Goal: Information Seeking & Learning: Learn about a topic

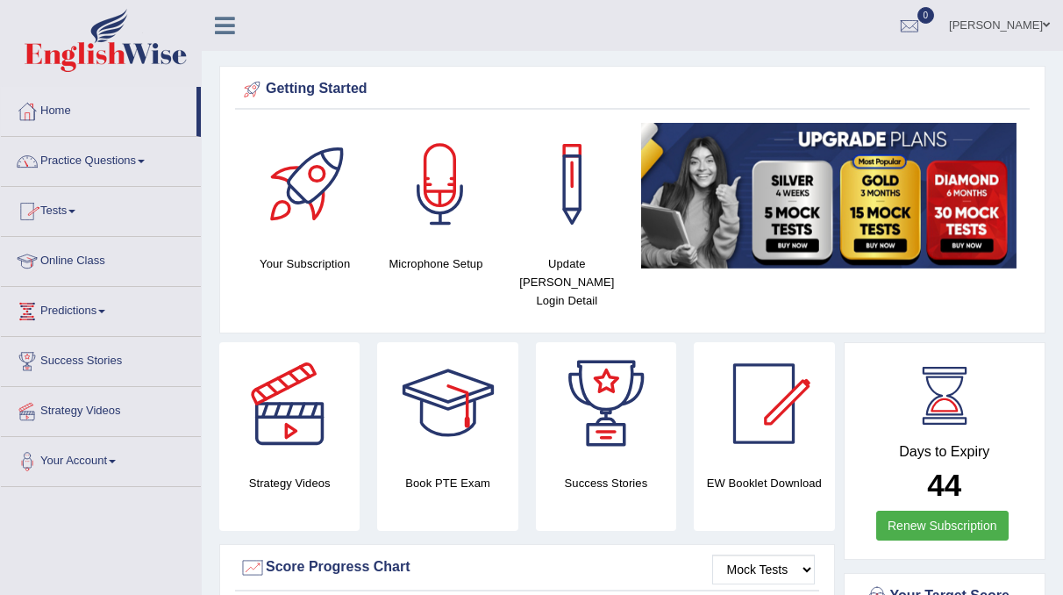
click at [125, 163] on link "Practice Questions" at bounding box center [101, 159] width 200 height 44
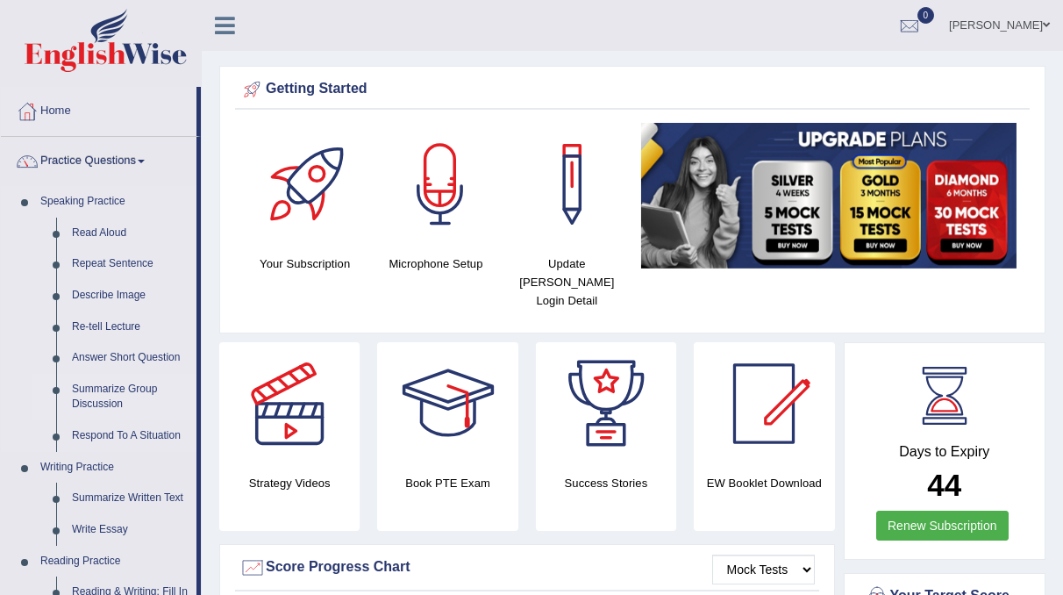
click at [122, 385] on link "Summarize Group Discussion" at bounding box center [130, 397] width 132 height 47
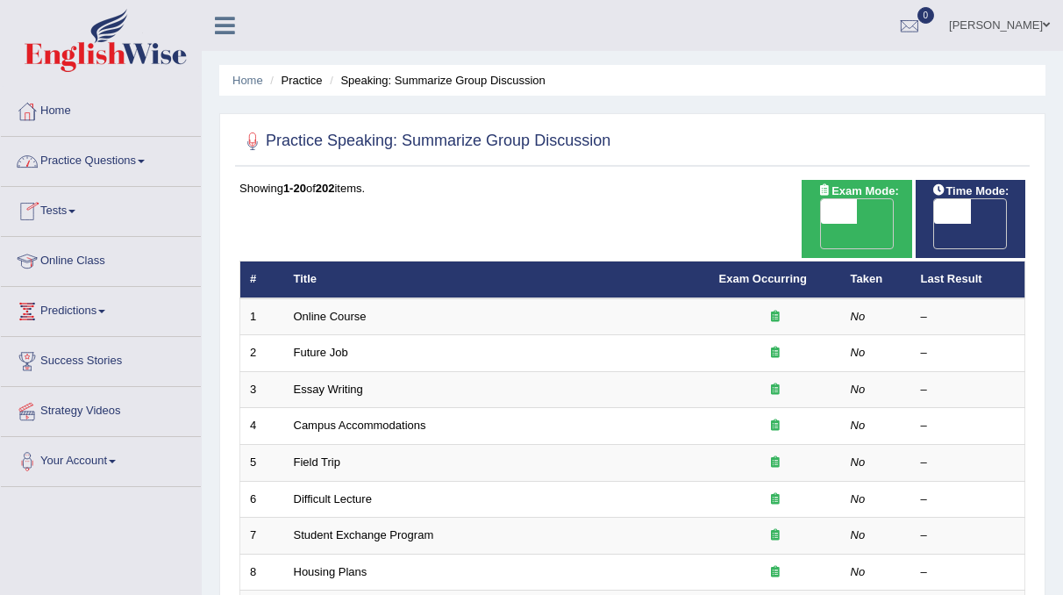
click at [138, 162] on link "Practice Questions" at bounding box center [101, 159] width 200 height 44
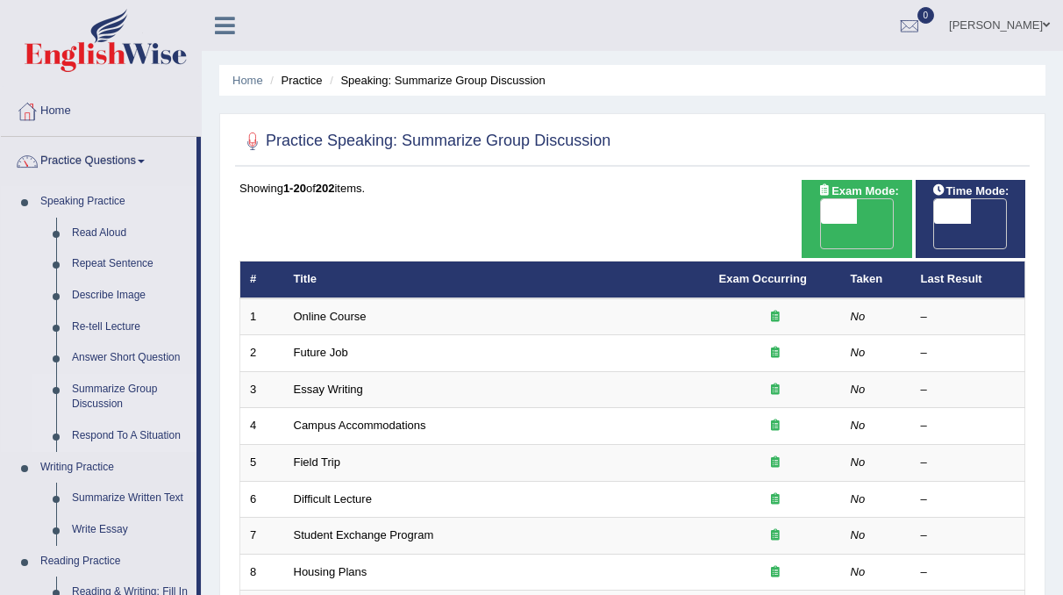
click at [120, 434] on link "Respond To A Situation" at bounding box center [130, 436] width 132 height 32
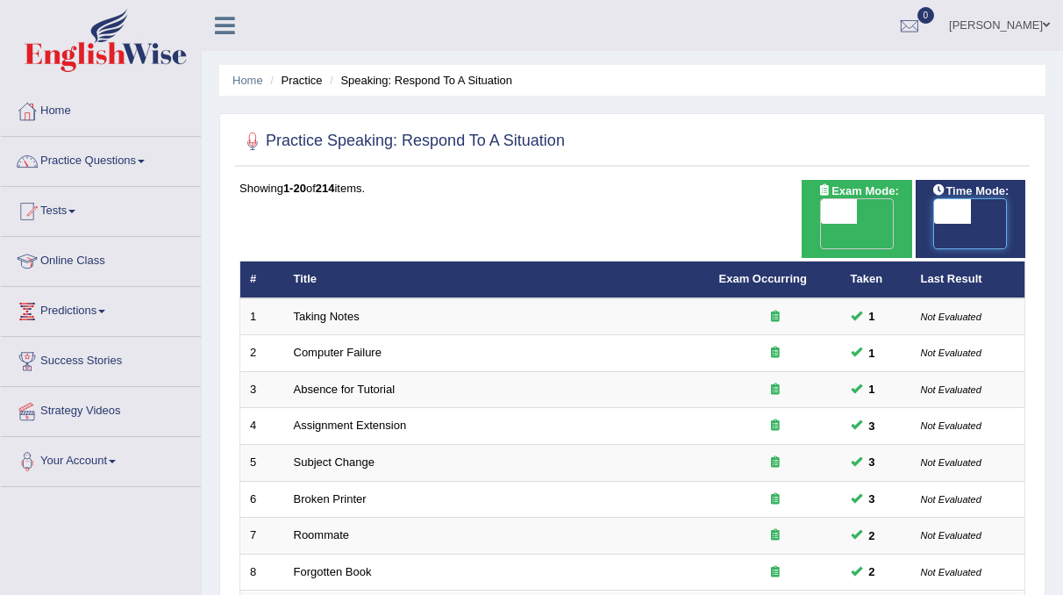
click at [946, 204] on span at bounding box center [953, 211] width 37 height 25
checkbox input "true"
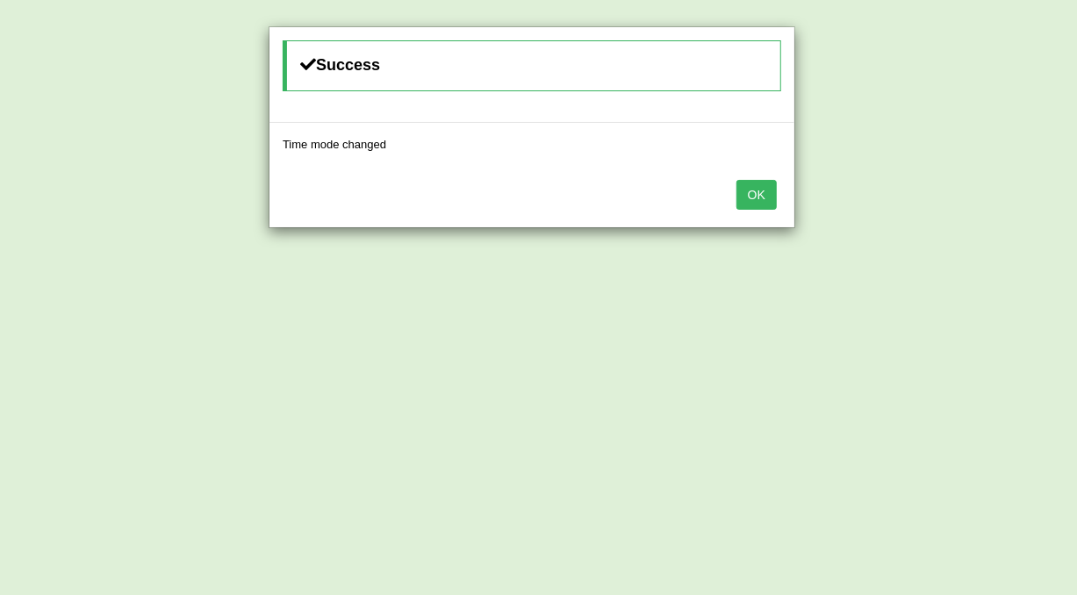
click at [764, 194] on button "OK" at bounding box center [756, 195] width 40 height 30
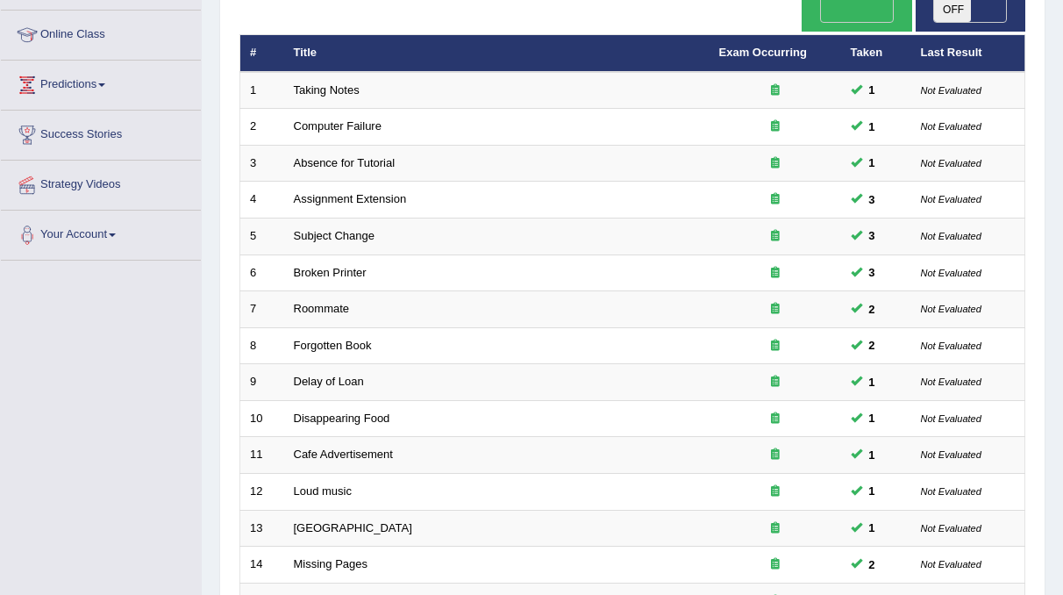
scroll to position [558, 0]
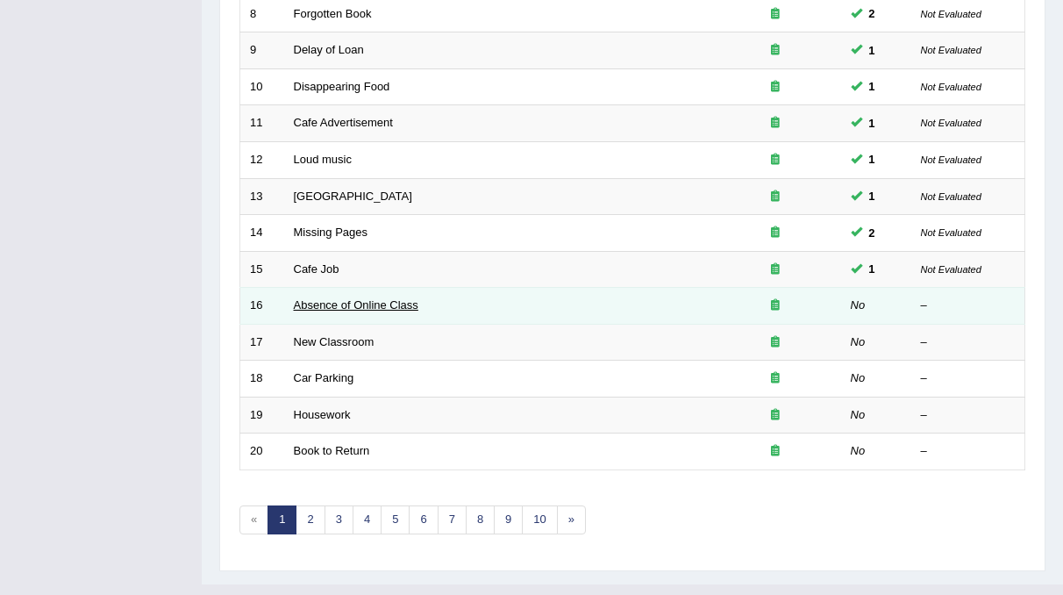
click at [334, 298] on link "Absence of Online Class" at bounding box center [356, 304] width 125 height 13
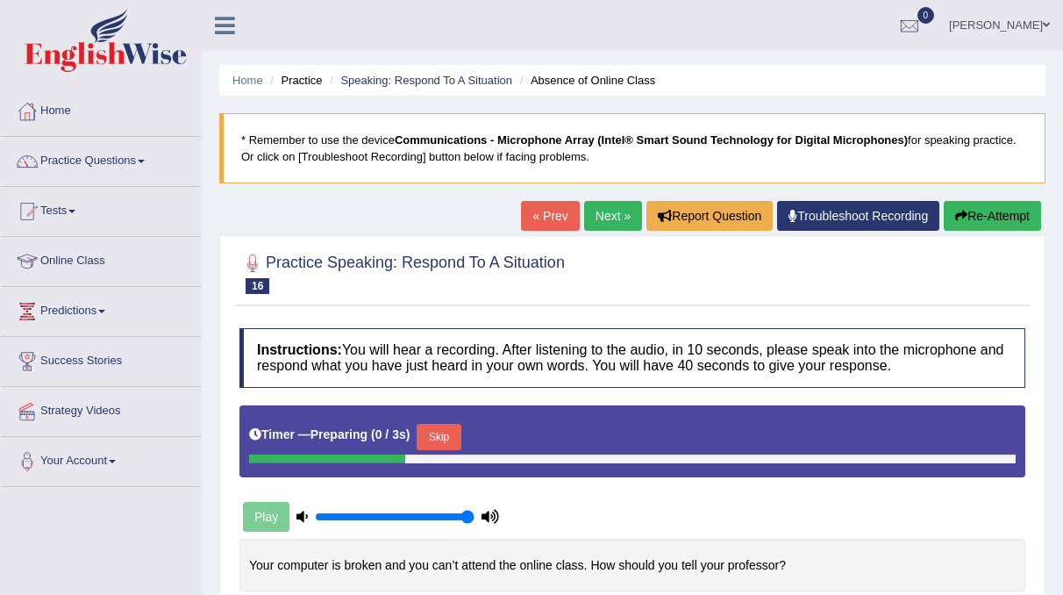
scroll to position [207, 0]
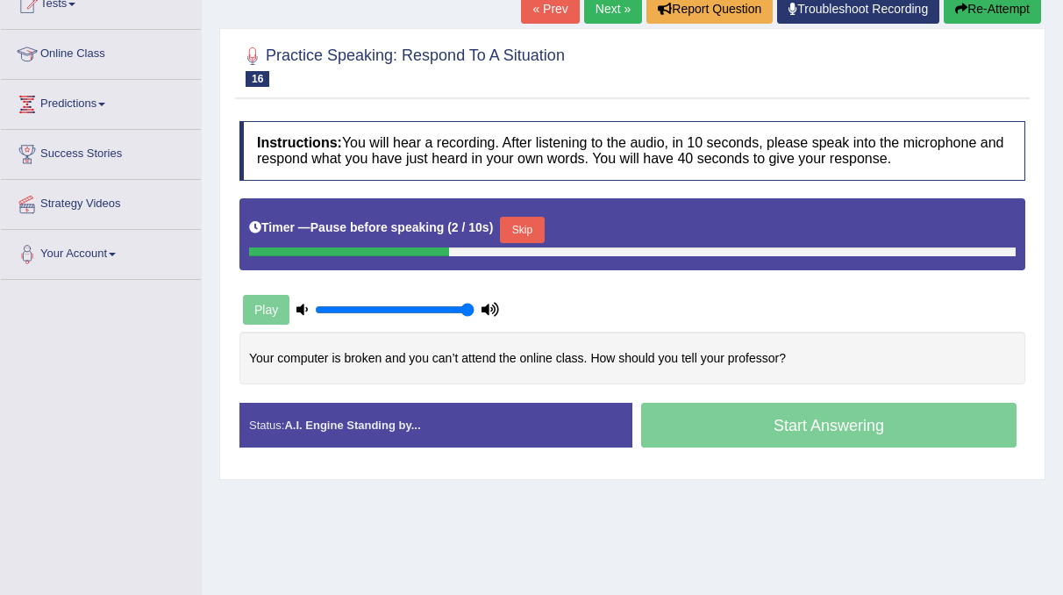
click at [524, 217] on button "Skip" at bounding box center [522, 230] width 44 height 26
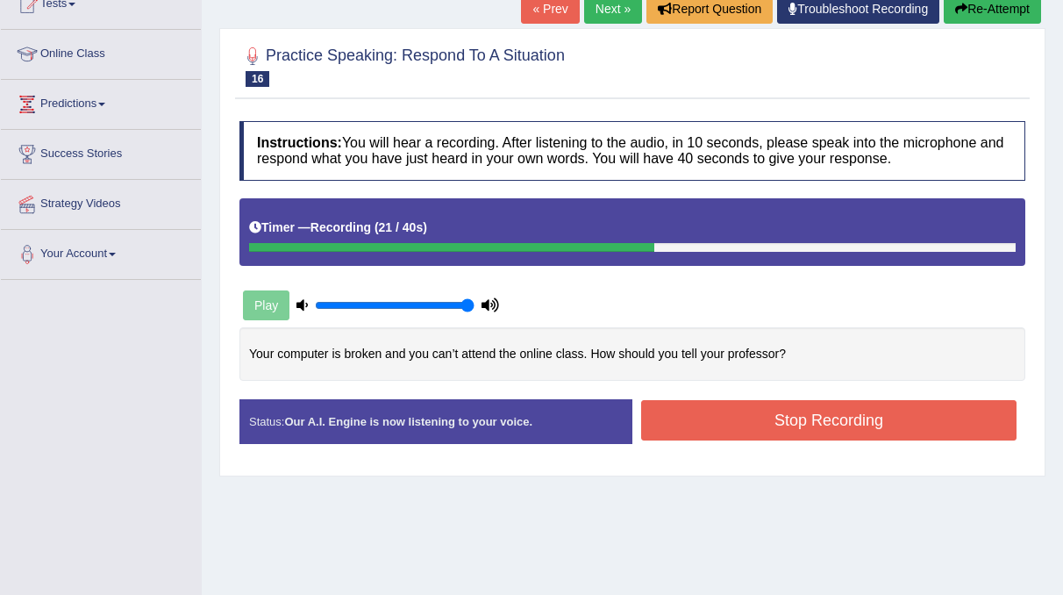
click at [741, 400] on button "Stop Recording" at bounding box center [829, 420] width 376 height 40
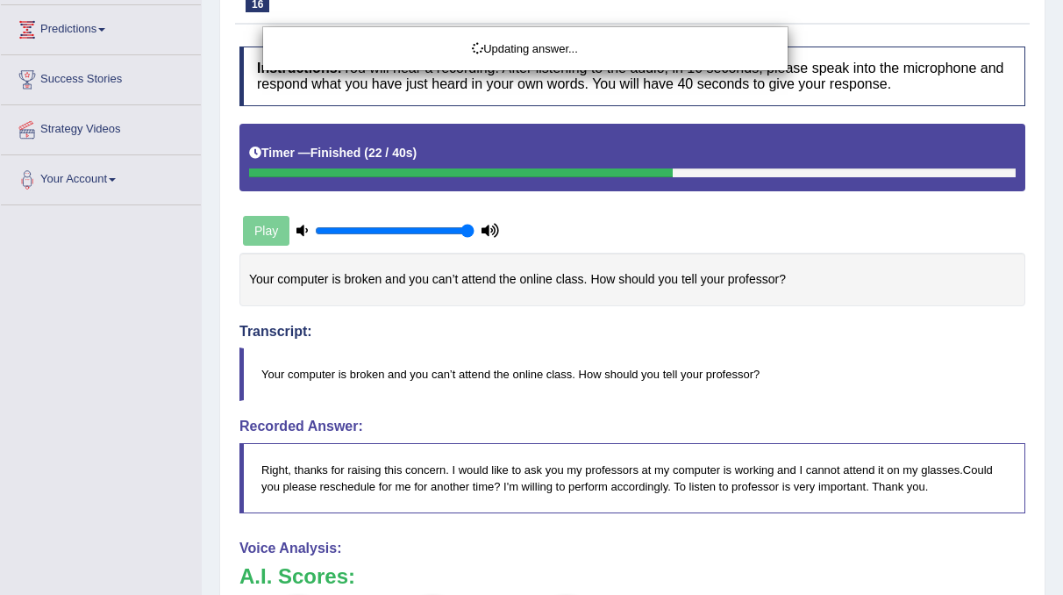
scroll to position [0, 0]
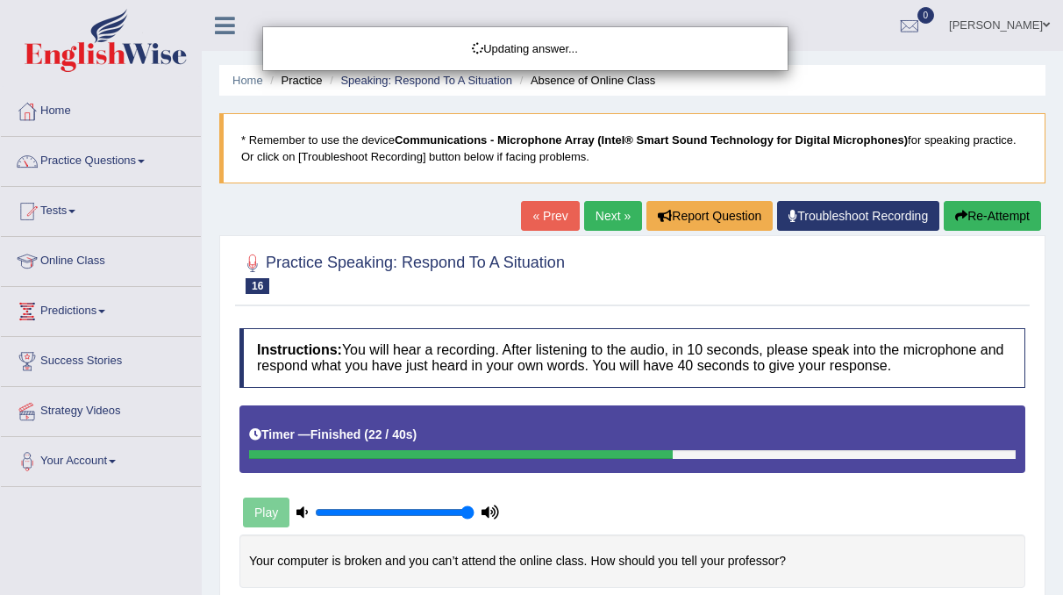
click at [592, 217] on div "Updating answer..." at bounding box center [531, 297] width 1063 height 595
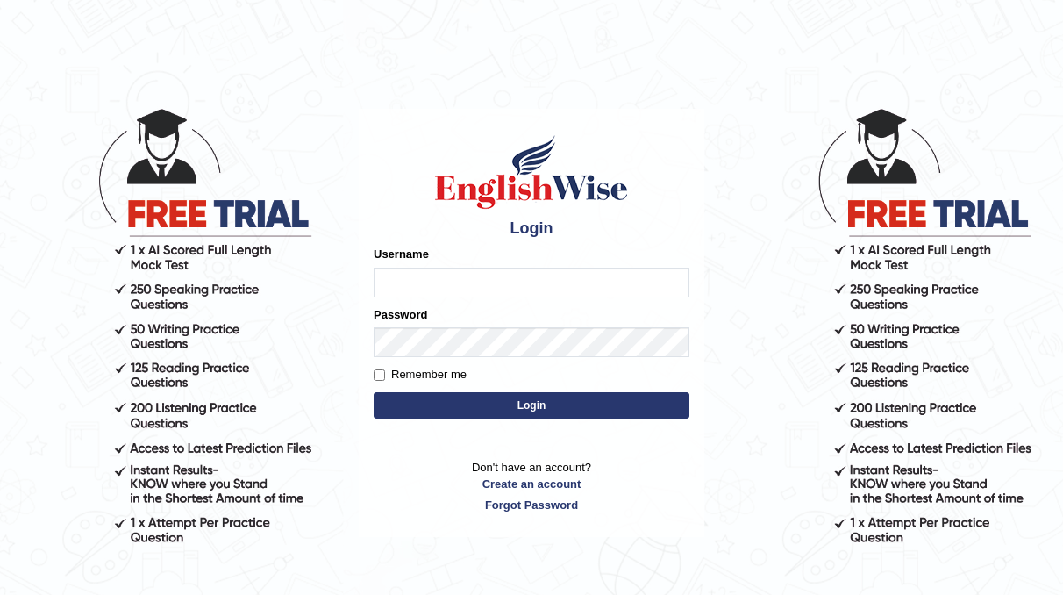
click at [534, 406] on button "Login" at bounding box center [532, 405] width 316 height 26
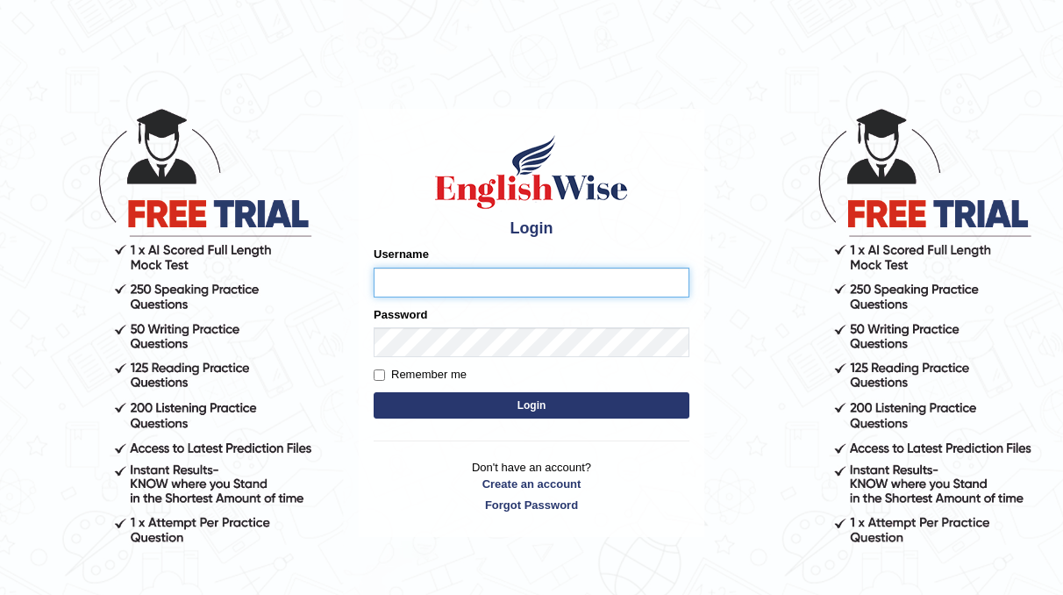
type input "neyam"
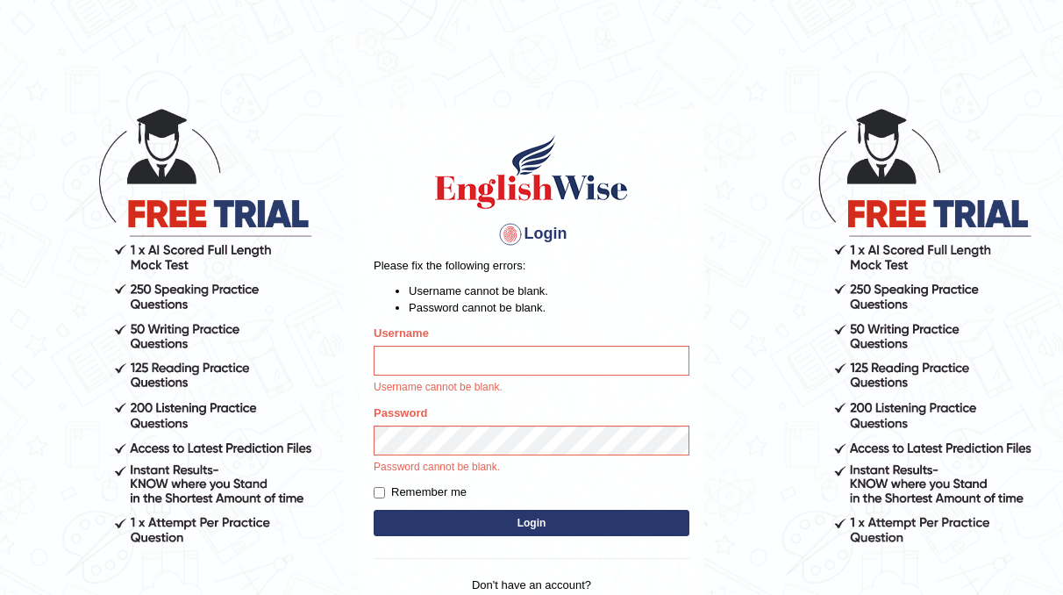
type input "neyam"
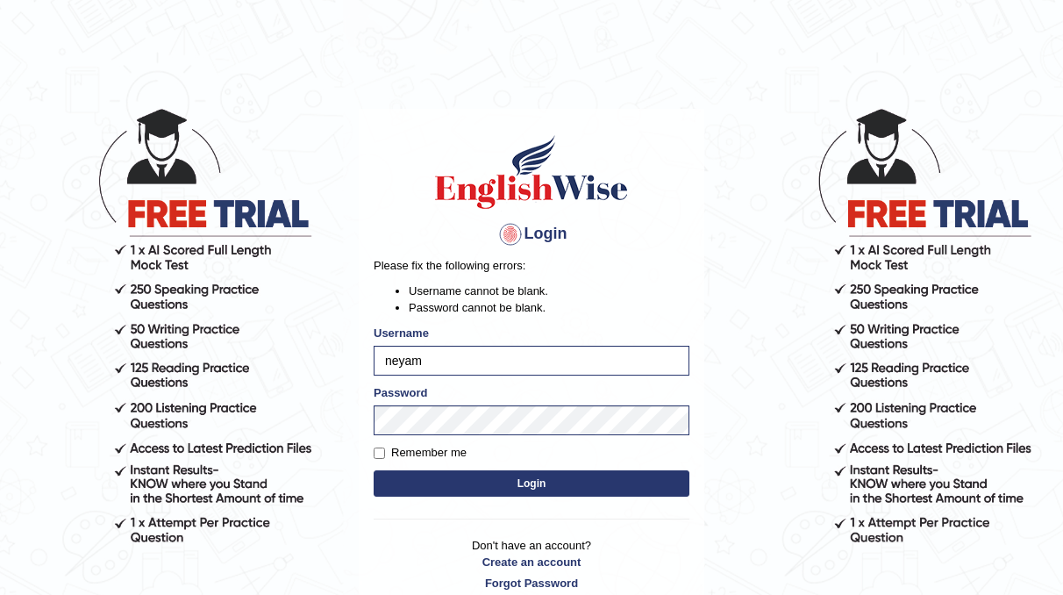
drag, startPoint x: 512, startPoint y: 526, endPoint x: 777, endPoint y: 529, distance: 265.0
click at [777, 529] on body "Login Please fix the following errors: Username cannot be blank. Password canno…" at bounding box center [531, 351] width 1063 height 595
click at [736, 489] on body "Login Please fix the following errors: Username cannot be blank. Password canno…" at bounding box center [531, 351] width 1063 height 595
click at [532, 487] on button "Login" at bounding box center [532, 483] width 316 height 26
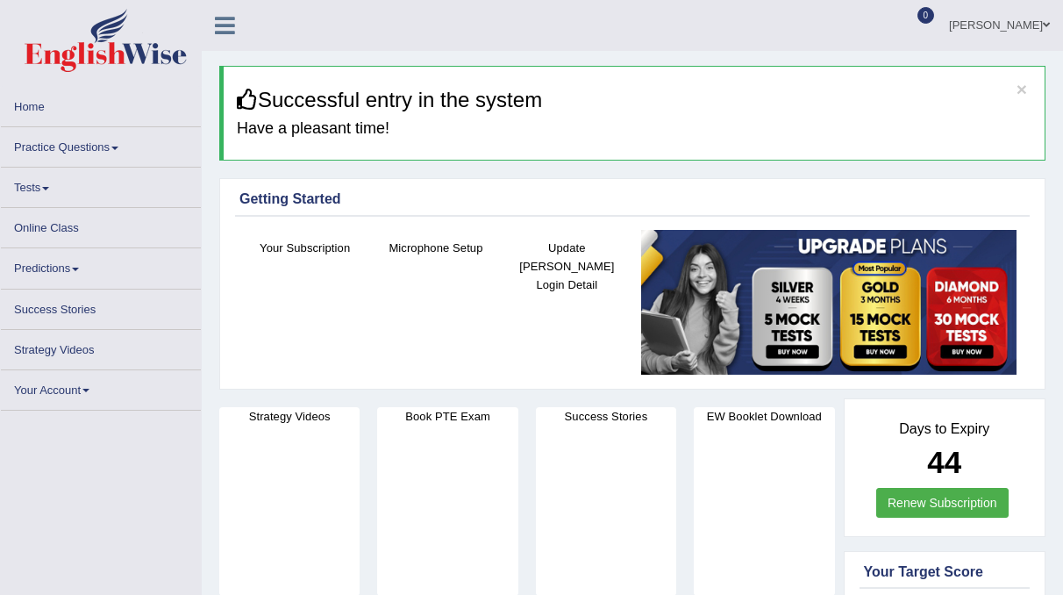
drag, startPoint x: 107, startPoint y: 167, endPoint x: 11, endPoint y: 152, distance: 97.7
click at [11, 152] on link "Practice Questions" at bounding box center [101, 144] width 200 height 34
click at [25, 151] on link "Practice Questions" at bounding box center [101, 144] width 200 height 34
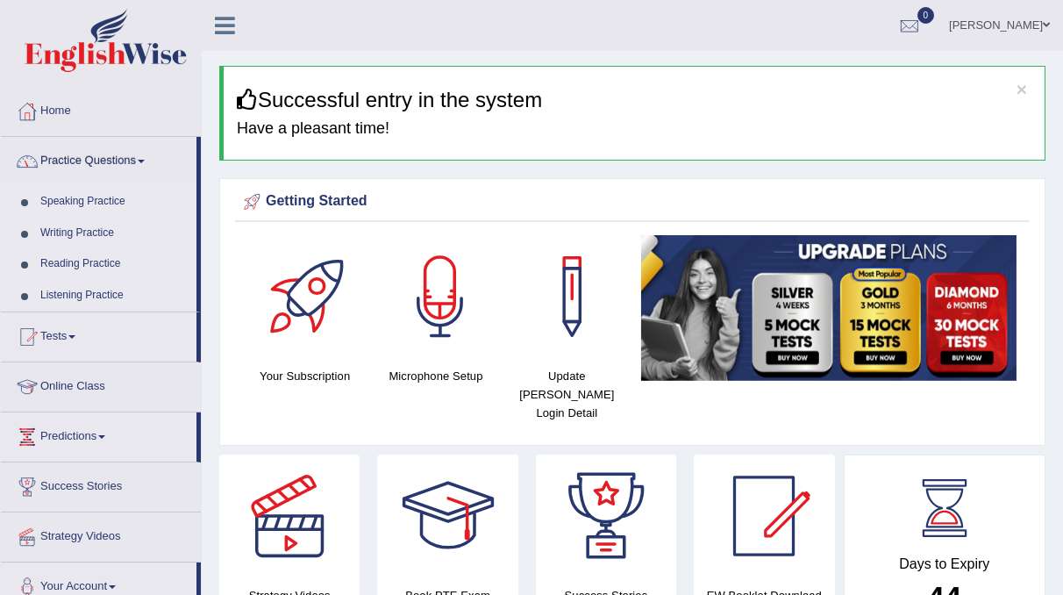
click at [124, 206] on link "Speaking Practice" at bounding box center [114, 202] width 164 height 32
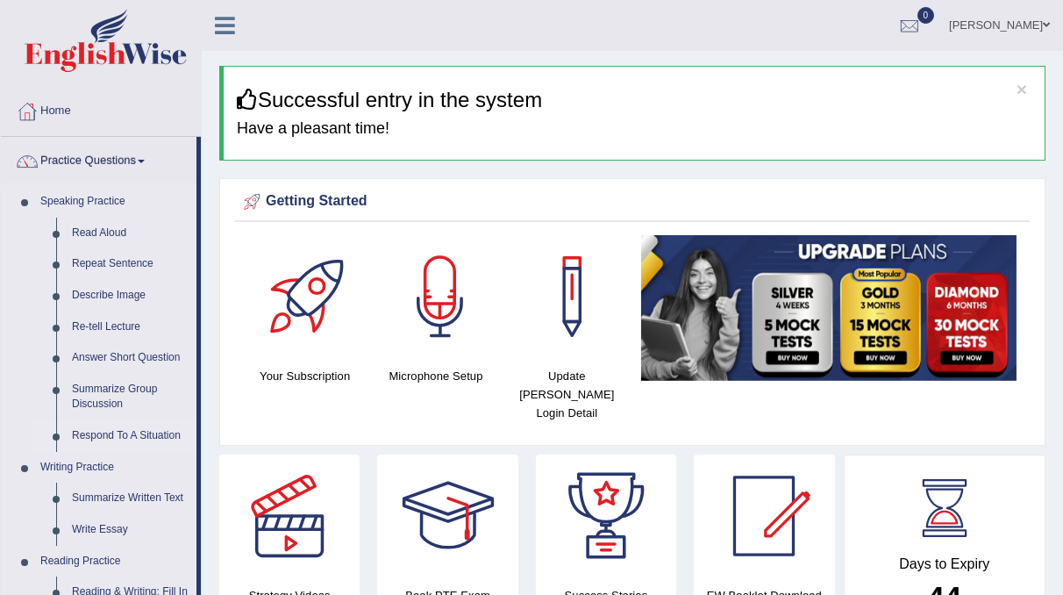
click at [120, 433] on link "Respond To A Situation" at bounding box center [130, 436] width 132 height 32
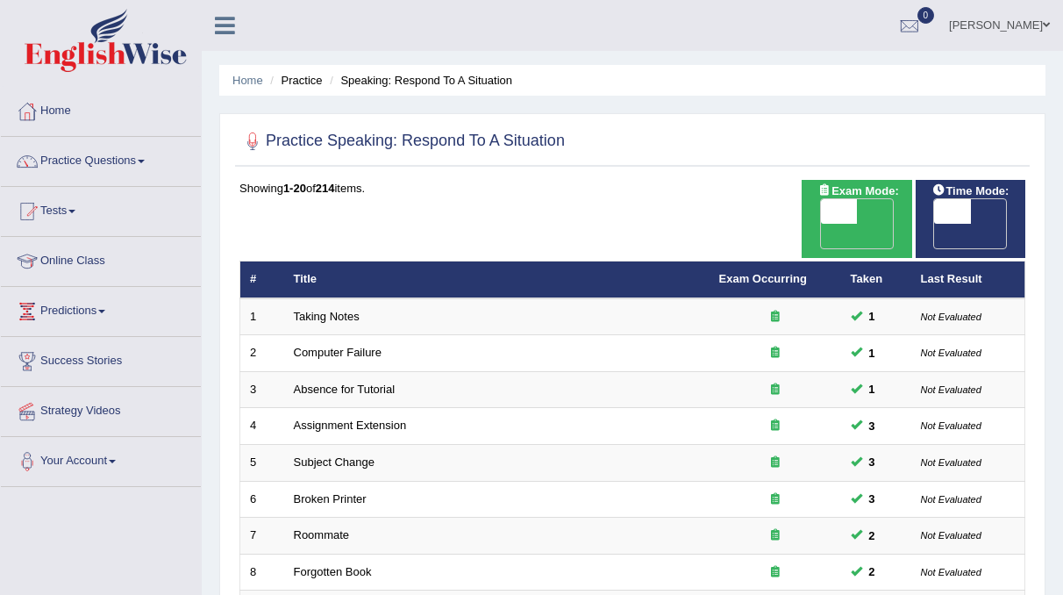
click at [821, 224] on span "OFF" at bounding box center [802, 236] width 37 height 25
checkbox input "true"
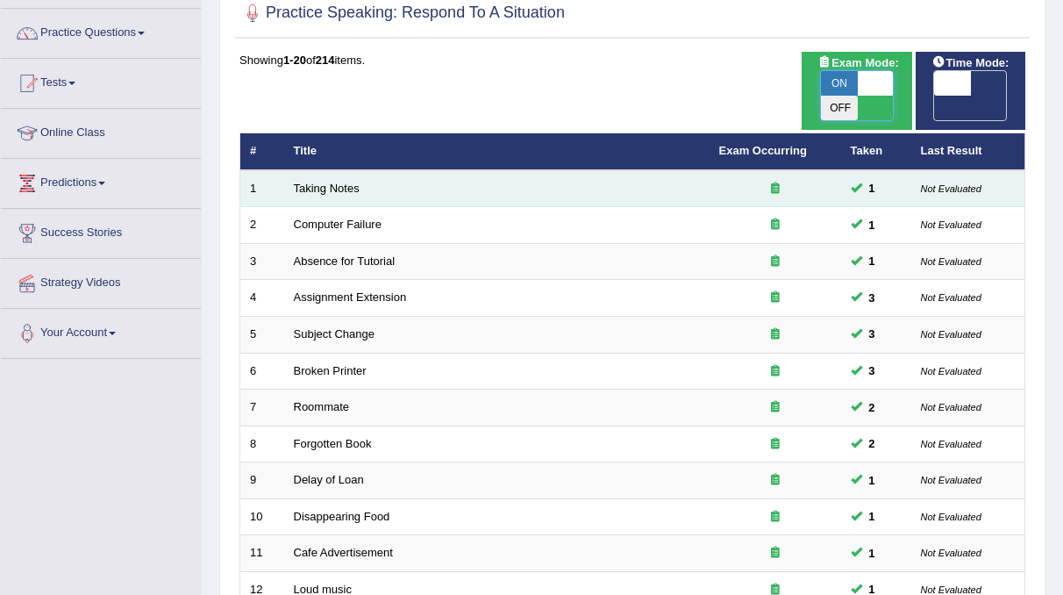
scroll to position [129, 0]
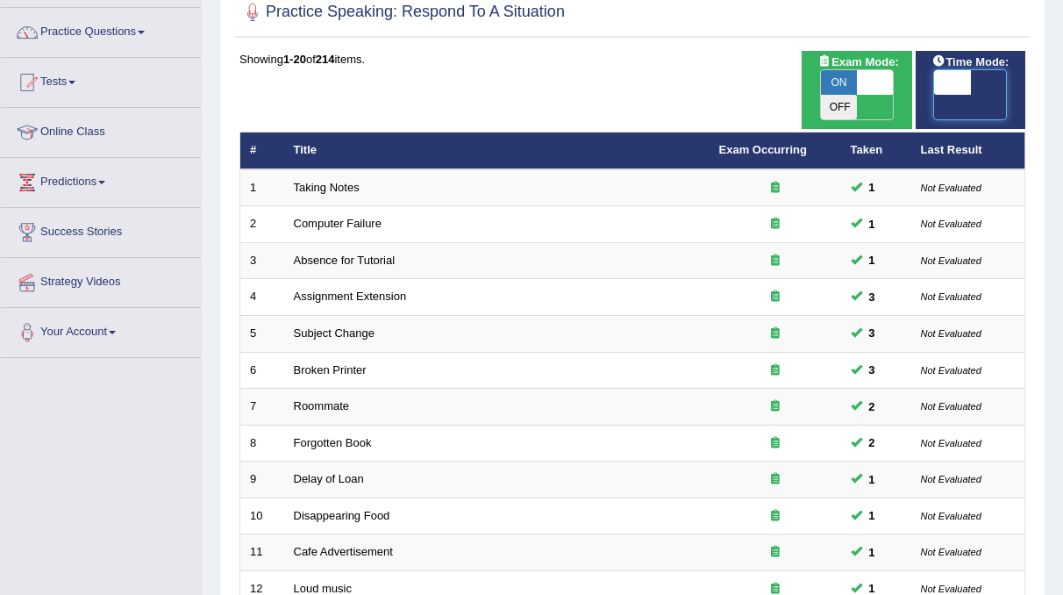
click at [959, 89] on span at bounding box center [953, 82] width 37 height 25
checkbox input "true"
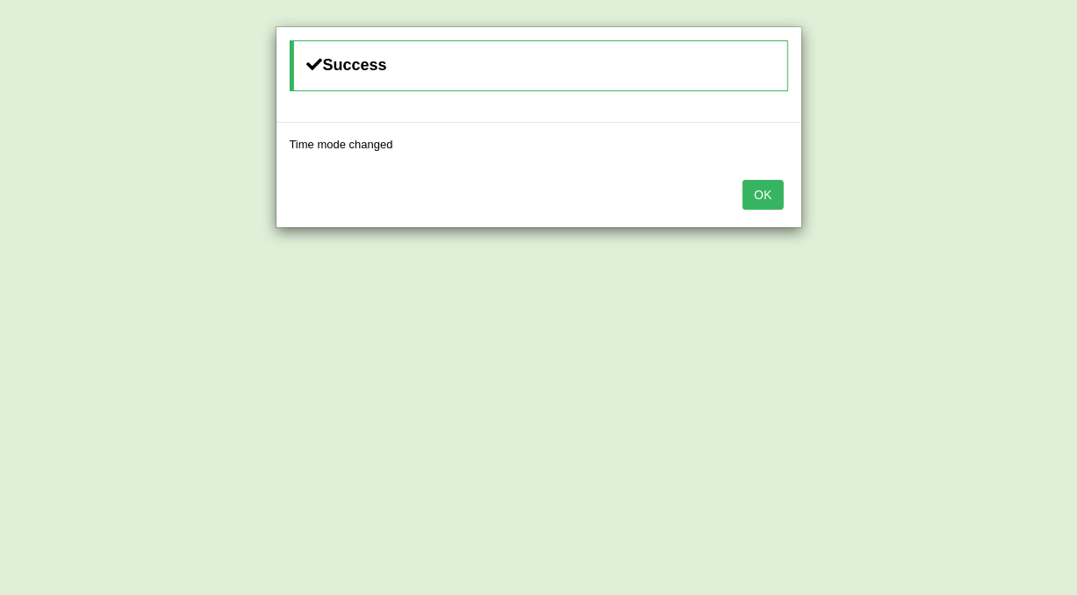
drag, startPoint x: 758, startPoint y: 208, endPoint x: 756, endPoint y: 185, distance: 22.9
click at [756, 185] on div "OK" at bounding box center [538, 196] width 525 height 61
click at [756, 185] on button "OK" at bounding box center [762, 195] width 40 height 30
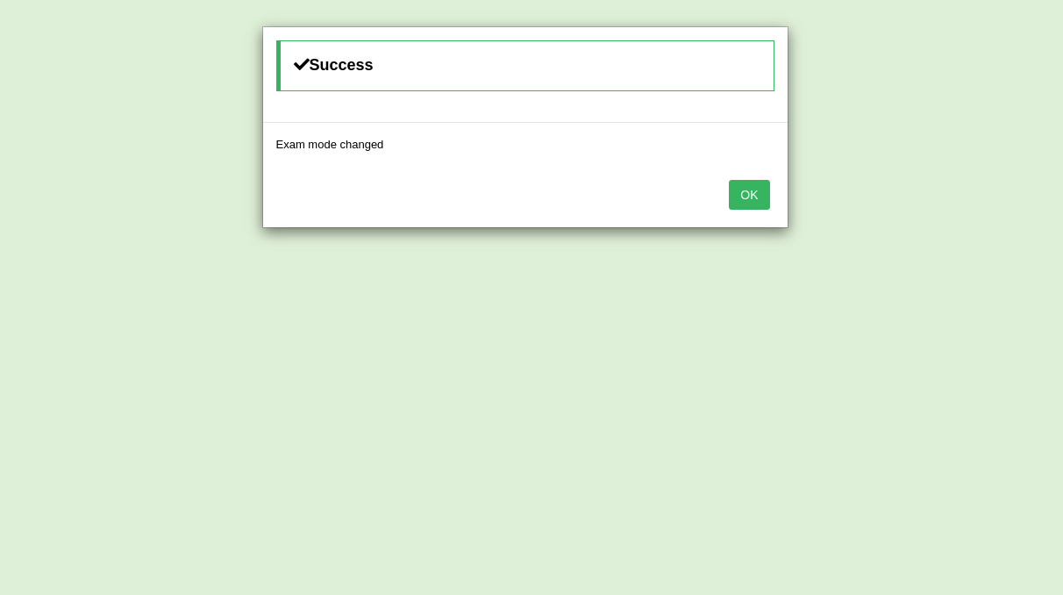
click at [751, 198] on button "OK" at bounding box center [749, 195] width 40 height 30
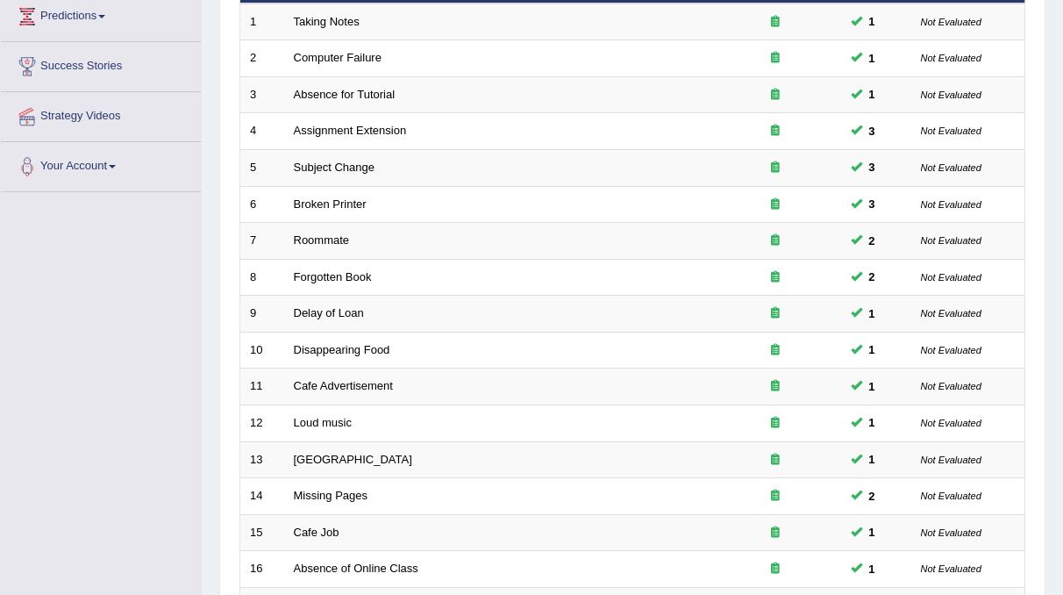
scroll to position [558, 0]
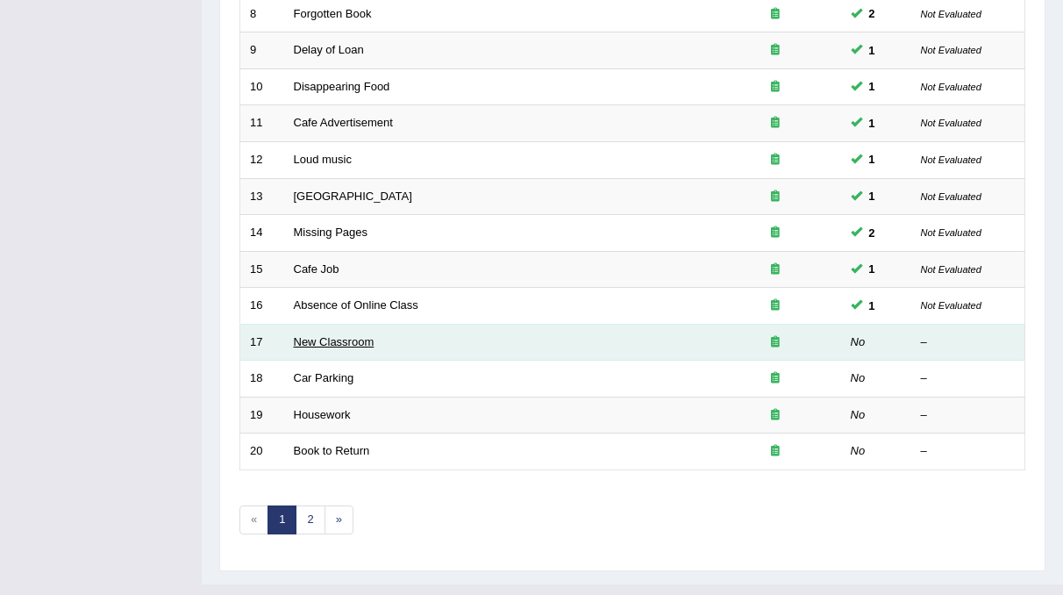
click at [354, 335] on link "New Classroom" at bounding box center [334, 341] width 81 height 13
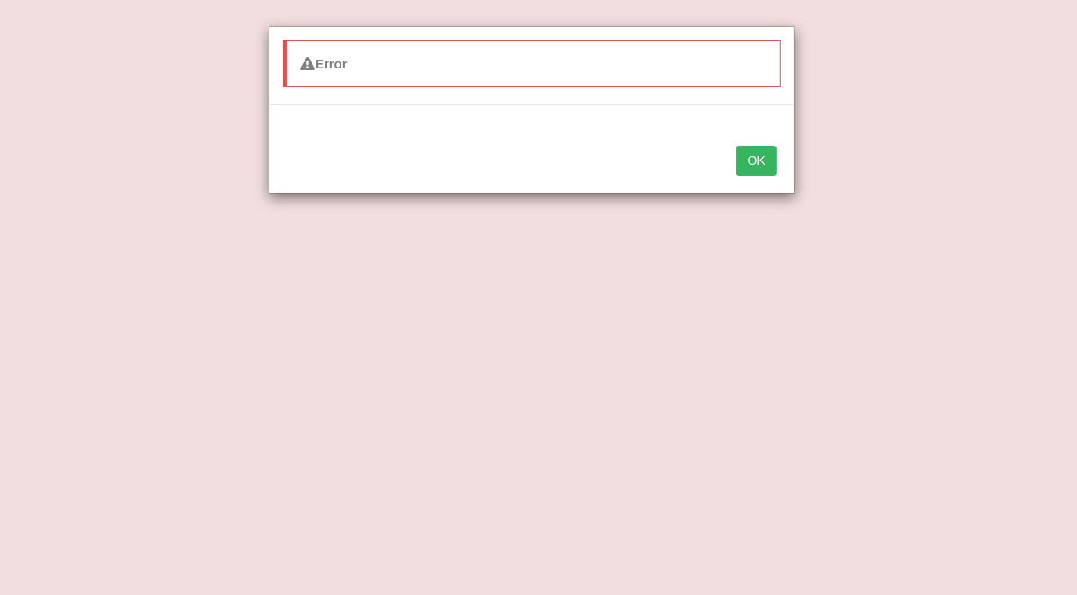
click at [769, 161] on button "OK" at bounding box center [756, 161] width 40 height 30
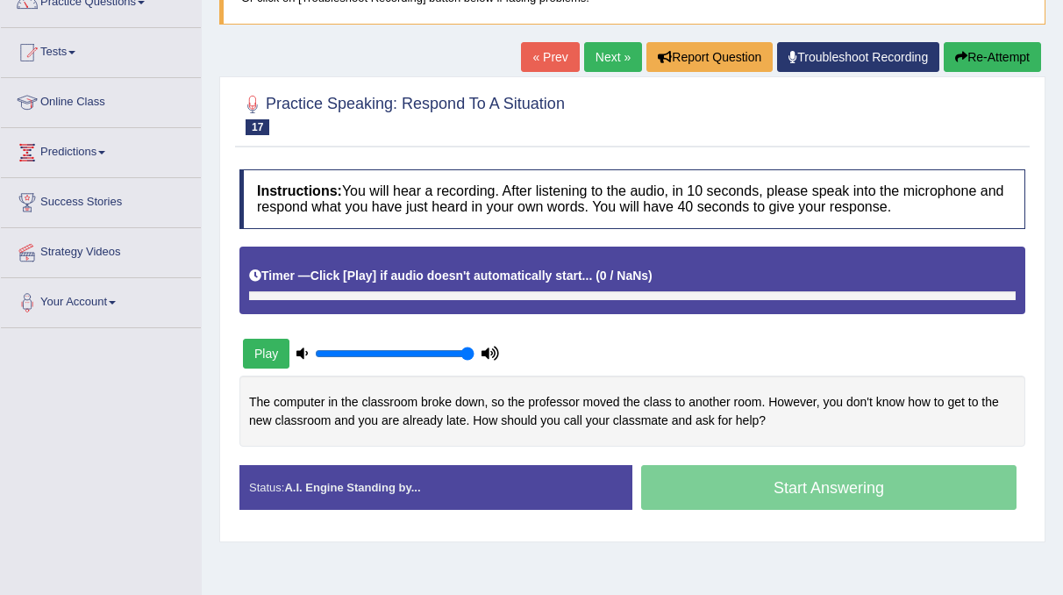
click at [729, 480] on div "Start Answering" at bounding box center [829, 489] width 393 height 49
click at [975, 50] on button "Re-Attempt" at bounding box center [992, 57] width 97 height 30
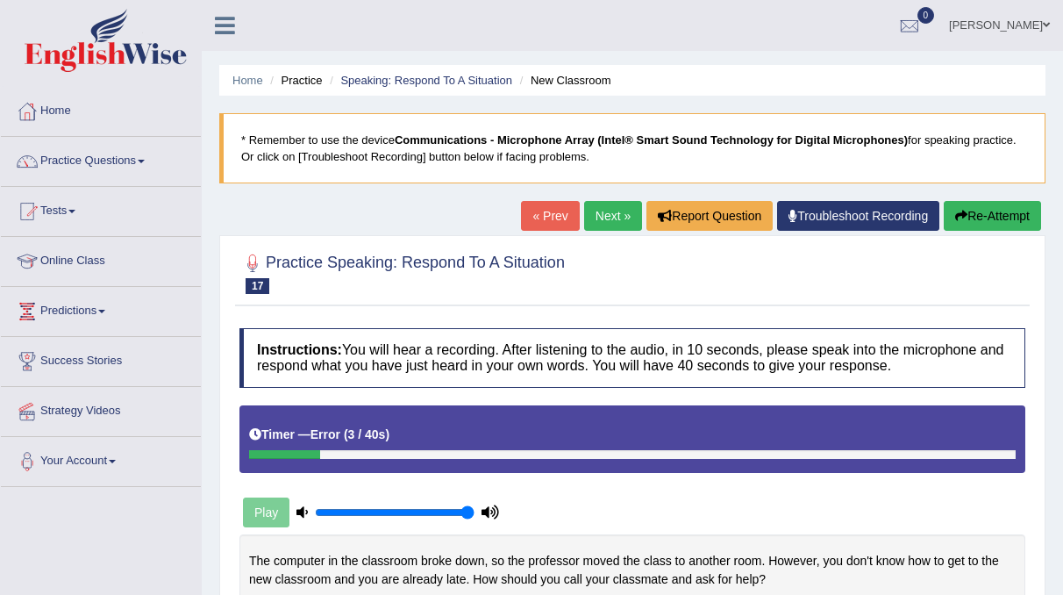
click at [971, 211] on button "Re-Attempt" at bounding box center [992, 216] width 97 height 30
click at [625, 216] on link "Next »" at bounding box center [613, 216] width 58 height 30
